Goal: Task Accomplishment & Management: Manage account settings

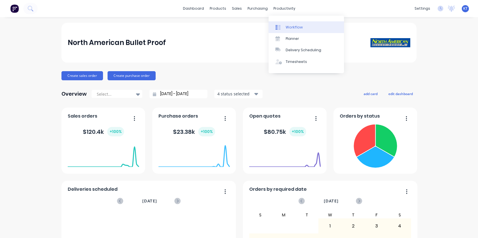
click at [294, 28] on div "Workflow" at bounding box center [294, 27] width 17 height 5
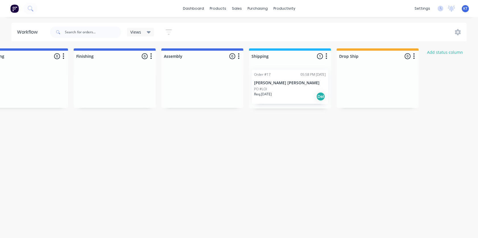
scroll to position [0, 272]
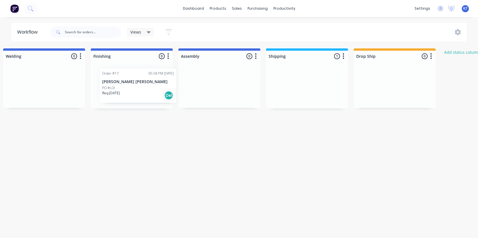
drag, startPoint x: 303, startPoint y: 86, endPoint x: 129, endPoint y: 86, distance: 174.5
click at [129, 86] on div "Submitted 0 Status colour #273444 hex #273444 Save Cancel Summaries Total order…" at bounding box center [157, 80] width 867 height 65
click at [344, 58] on icon "button" at bounding box center [344, 56] width 2 height 7
click at [326, 86] on button "Summaries" at bounding box center [318, 87] width 57 height 9
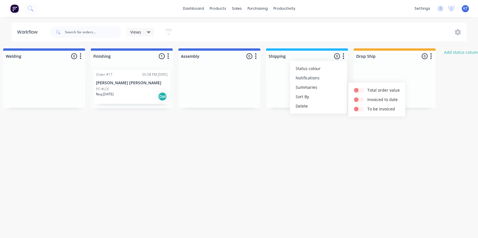
click at [316, 77] on button "Notifications" at bounding box center [318, 77] width 57 height 9
click at [432, 57] on button "button" at bounding box center [431, 56] width 7 height 7
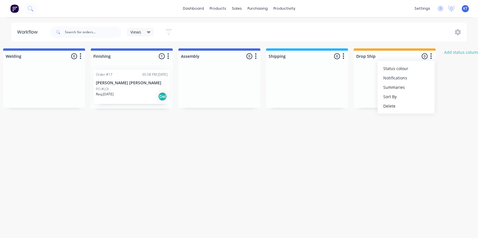
click at [415, 80] on button "Notifications" at bounding box center [406, 77] width 57 height 9
click at [342, 80] on label "Email" at bounding box center [345, 81] width 11 height 6
click at [340, 78] on label at bounding box center [340, 78] width 0 height 0
click at [330, 80] on input "checkbox" at bounding box center [329, 80] width 5 height 5
checkbox input "true"
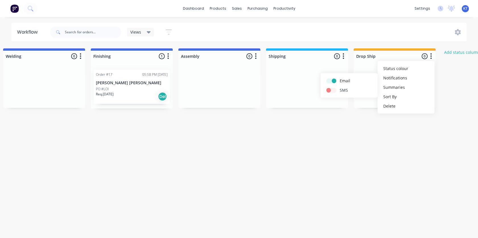
click at [340, 87] on label at bounding box center [340, 87] width 0 height 0
click at [331, 88] on input "checkbox" at bounding box center [329, 89] width 5 height 5
checkbox input "true"
click at [334, 112] on div "Submitted 0 Status colour #273444 hex #273444 Save Cancel Summaries Total order…" at bounding box center [157, 80] width 867 height 65
click at [345, 56] on button "button" at bounding box center [343, 56] width 7 height 7
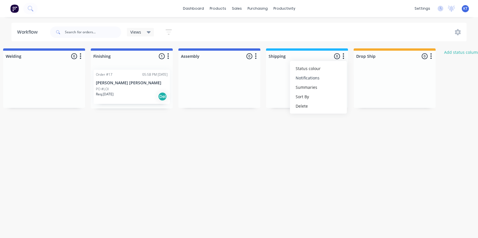
click at [324, 80] on button "Notifications" at bounding box center [318, 77] width 57 height 9
click at [457, 32] on icon at bounding box center [458, 32] width 2 height 2
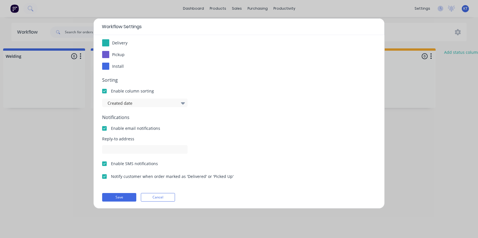
scroll to position [78, 0]
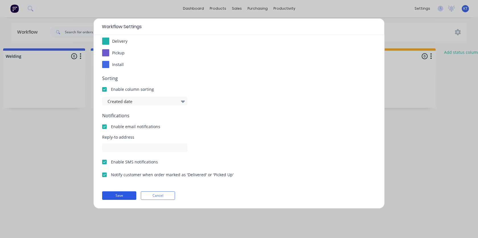
click at [124, 195] on button "Save" at bounding box center [119, 195] width 34 height 9
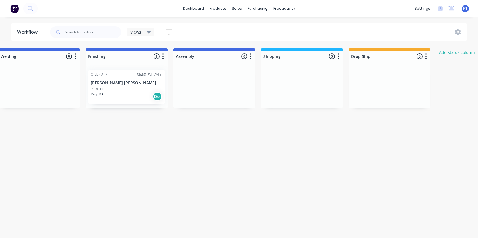
scroll to position [0, 278]
